Goal: Task Accomplishment & Management: Manage account settings

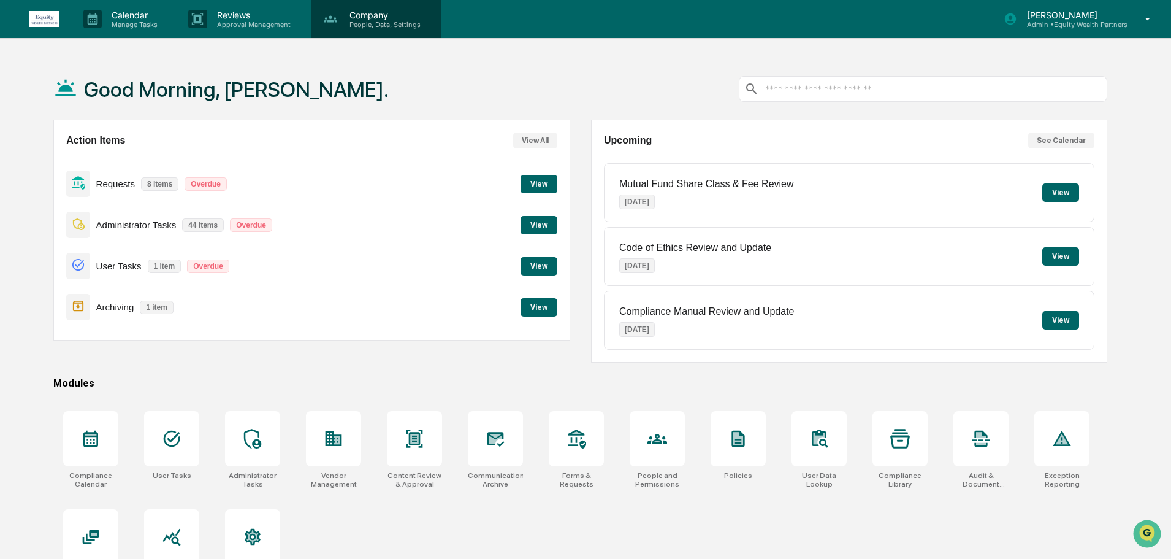
click at [372, 23] on p "People, Data, Settings" at bounding box center [383, 24] width 87 height 9
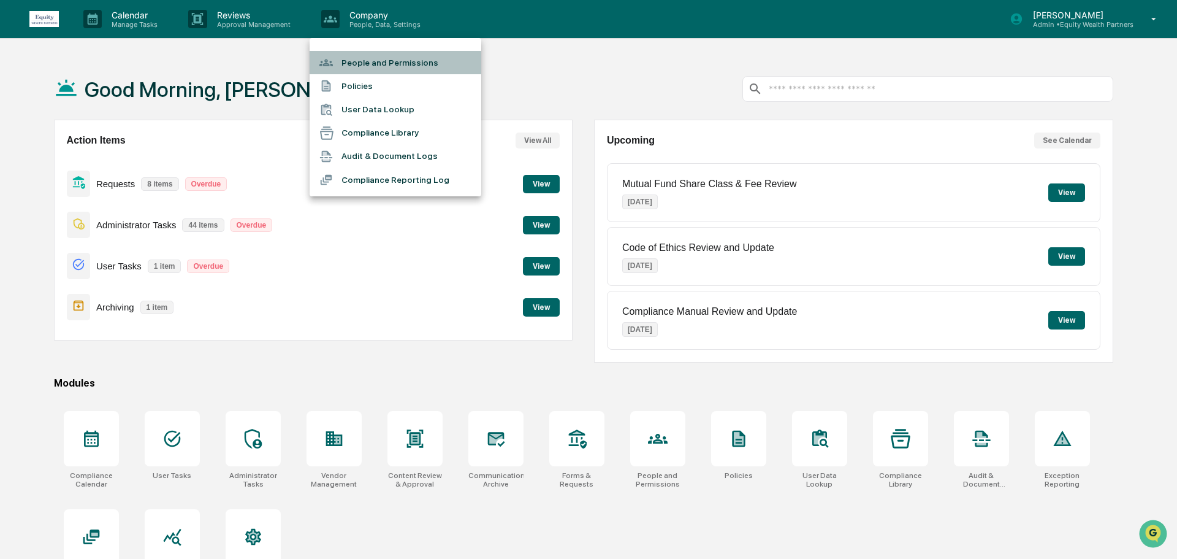
click at [375, 63] on li "People and Permissions" at bounding box center [396, 62] width 172 height 23
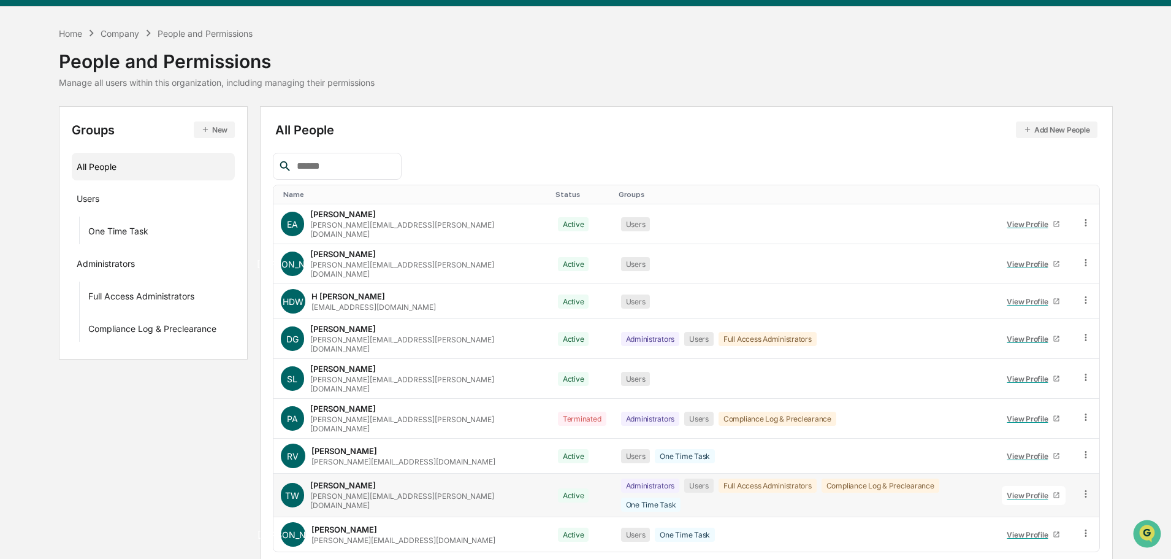
scroll to position [47, 0]
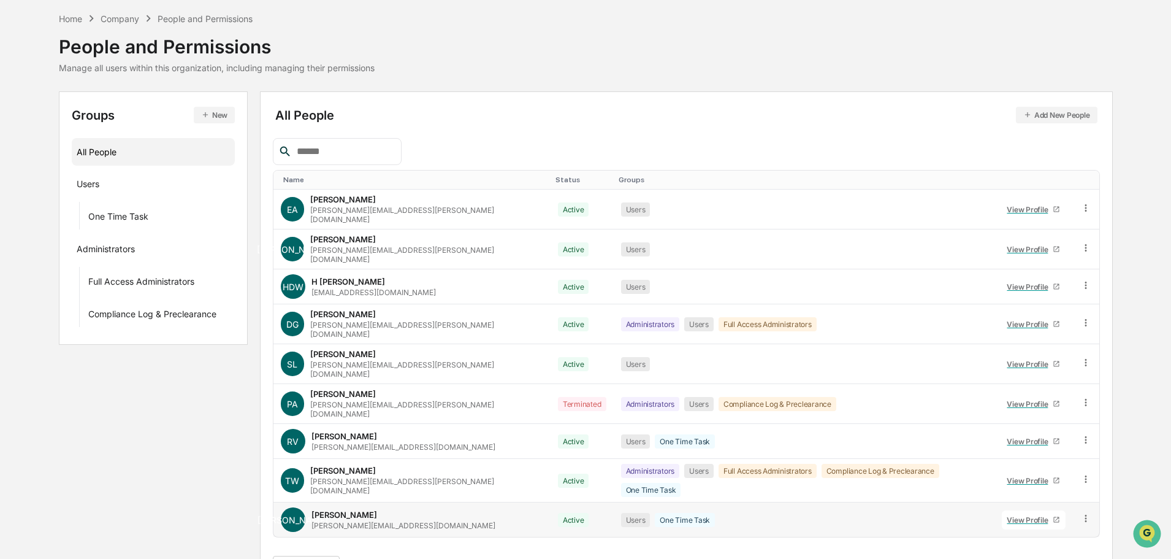
click at [1019, 515] on div "View Profile" at bounding box center [1030, 519] width 46 height 9
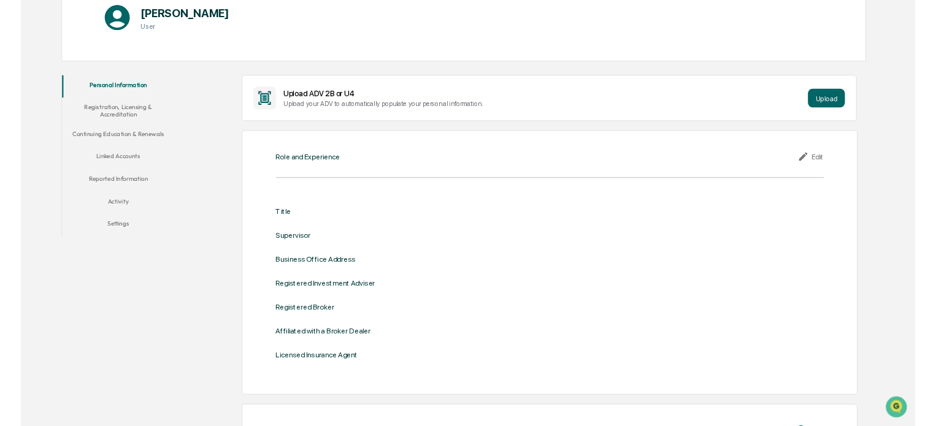
scroll to position [47, 0]
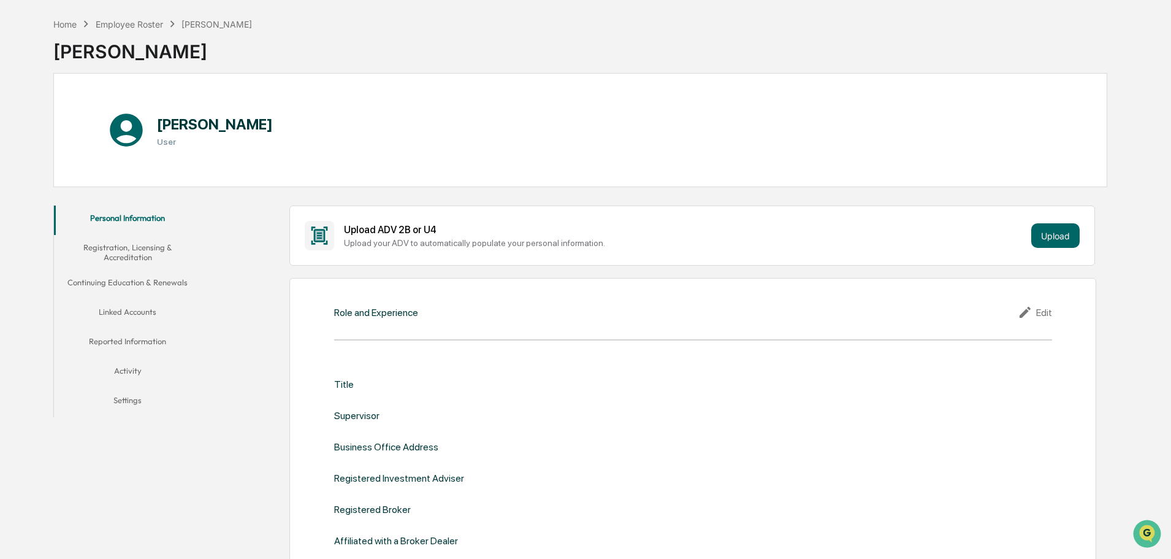
click at [129, 250] on button "Registration, Licensing & Accreditation" at bounding box center [127, 252] width 147 height 35
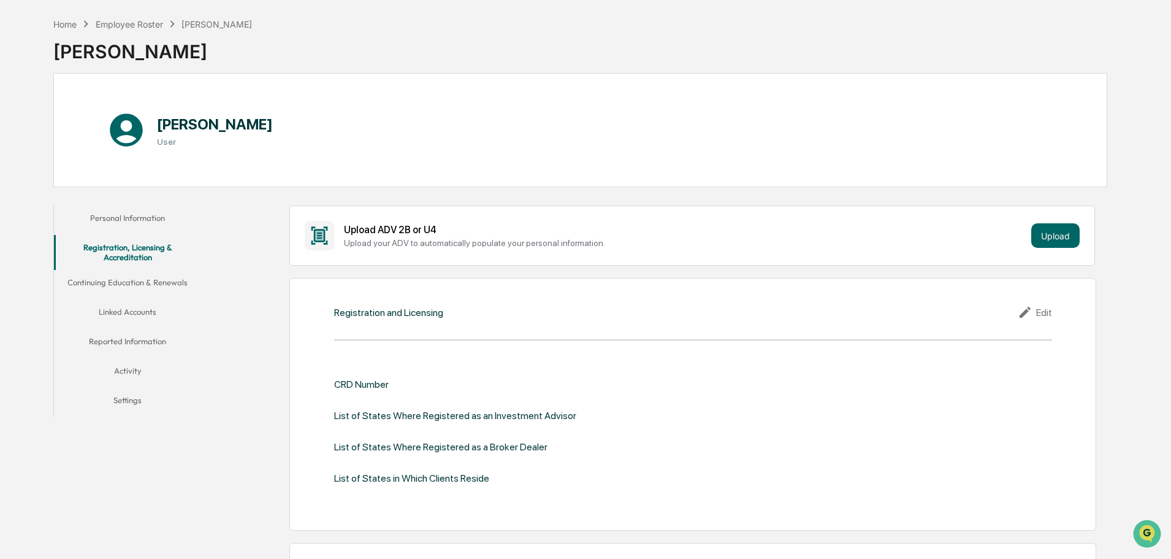
click at [134, 318] on button "Linked Accounts" at bounding box center [127, 313] width 147 height 29
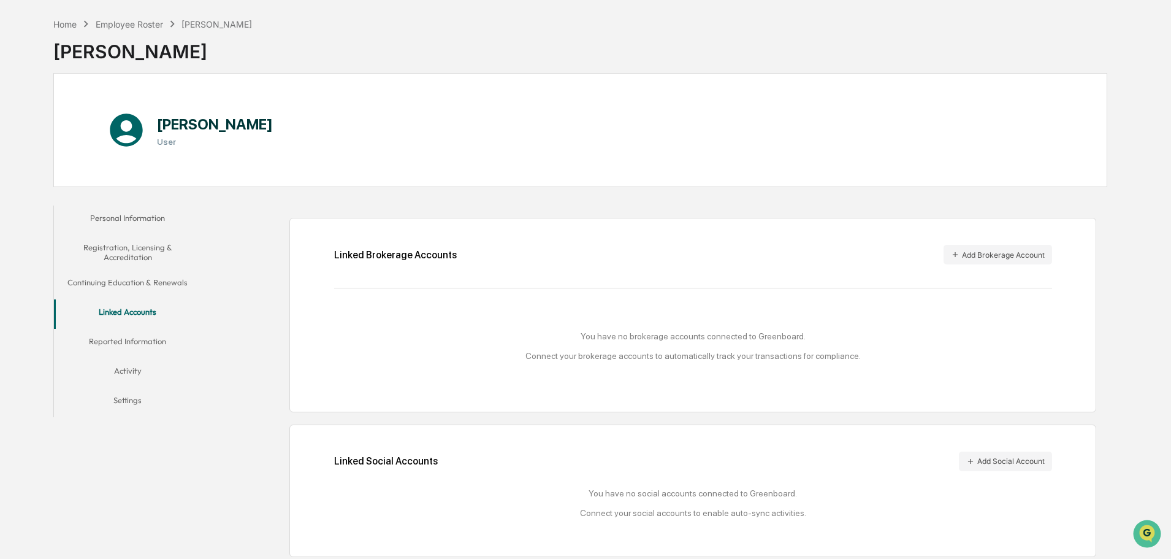
click at [156, 281] on button "Continuing Education & Renewals" at bounding box center [127, 284] width 147 height 29
